Goal: Communication & Community: Answer question/provide support

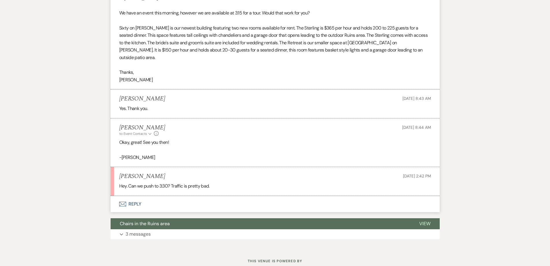
click at [204, 196] on button "Envelope Reply" at bounding box center [275, 204] width 329 height 16
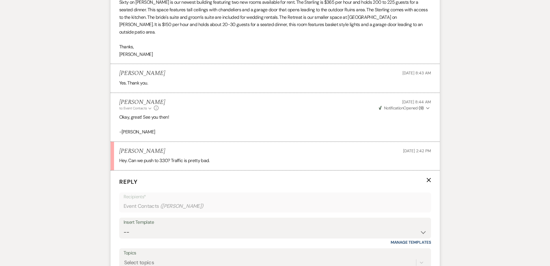
scroll to position [826, 0]
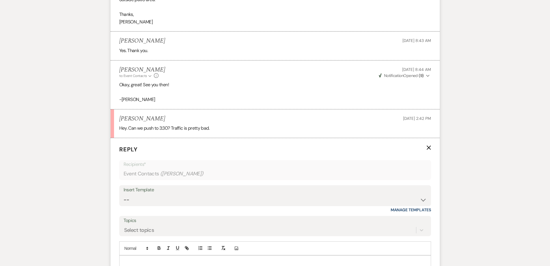
click at [187, 241] on div "Add Photo" at bounding box center [275, 248] width 312 height 14
click at [189, 259] on p at bounding box center [275, 262] width 303 height 6
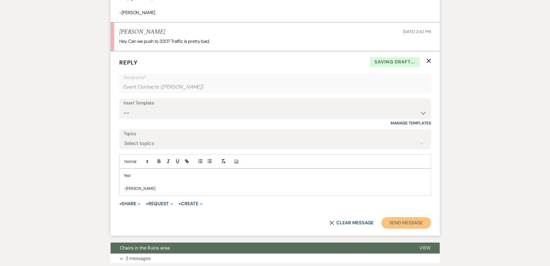
click at [403, 217] on button "Send Message" at bounding box center [406, 223] width 49 height 12
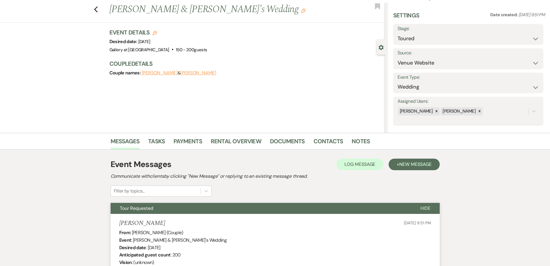
scroll to position [0, 0]
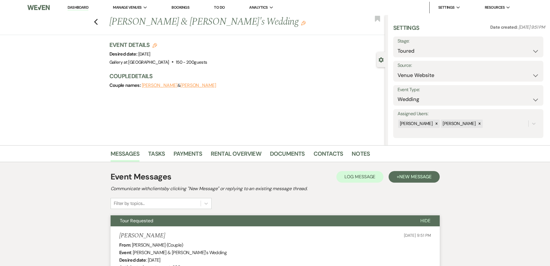
click at [82, 9] on link "Dashboard" at bounding box center [78, 7] width 21 height 5
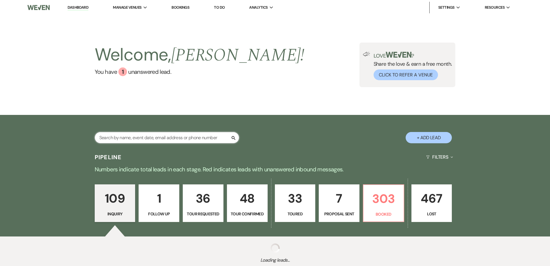
click at [146, 134] on input "text" at bounding box center [167, 137] width 144 height 11
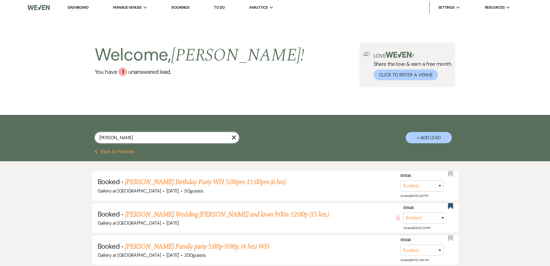
type input "sheila"
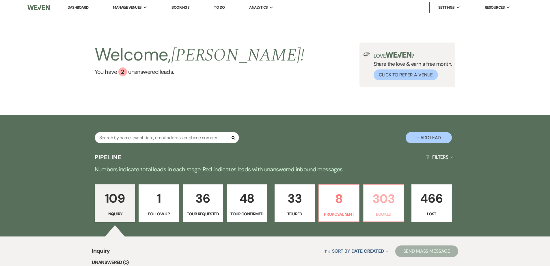
click at [381, 211] on p "Booked" at bounding box center [383, 214] width 33 height 6
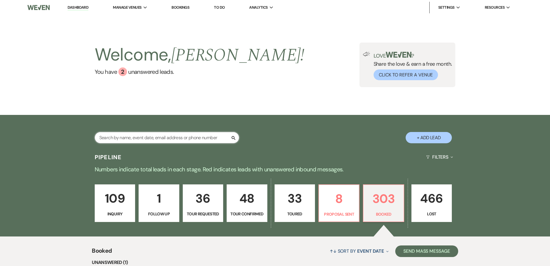
click at [131, 140] on input "text" at bounding box center [167, 137] width 144 height 11
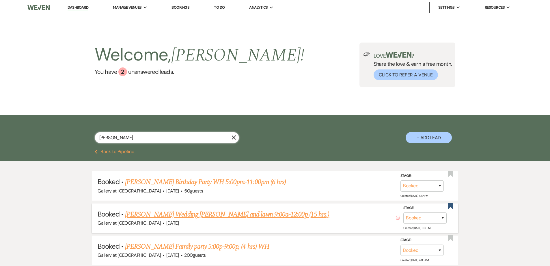
type input "sheila"
click at [151, 213] on link "Sheila Smith's Wedding Gall, WH and lawn 9:00a-12:00p (15 hrs.)" at bounding box center [227, 214] width 205 height 10
select select "6"
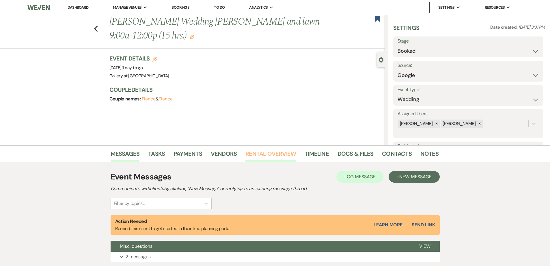
click at [255, 151] on link "Rental Overview" at bounding box center [271, 155] width 51 height 13
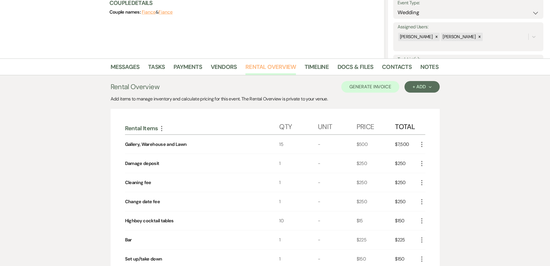
scroll to position [116, 0]
